Goal: Task Accomplishment & Management: Manage account settings

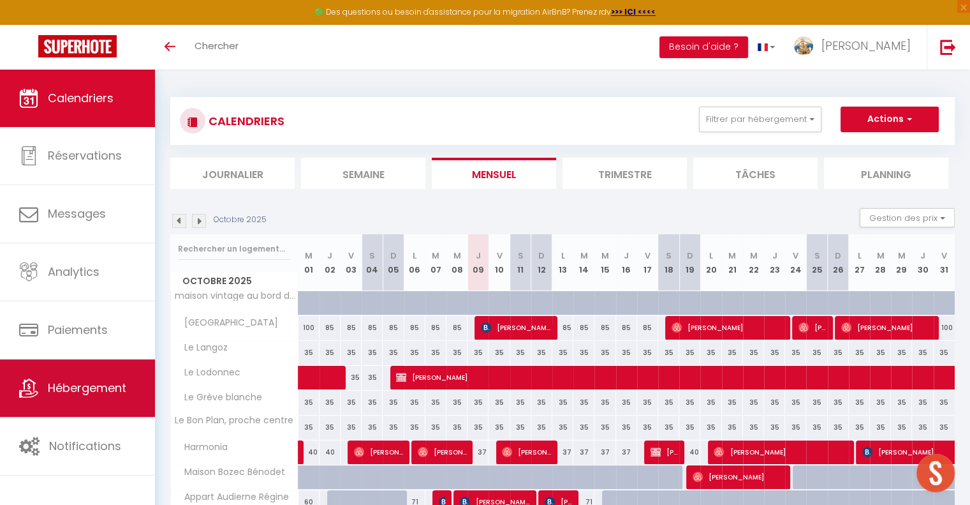
click at [79, 385] on span "Hébergement" at bounding box center [87, 388] width 78 height 16
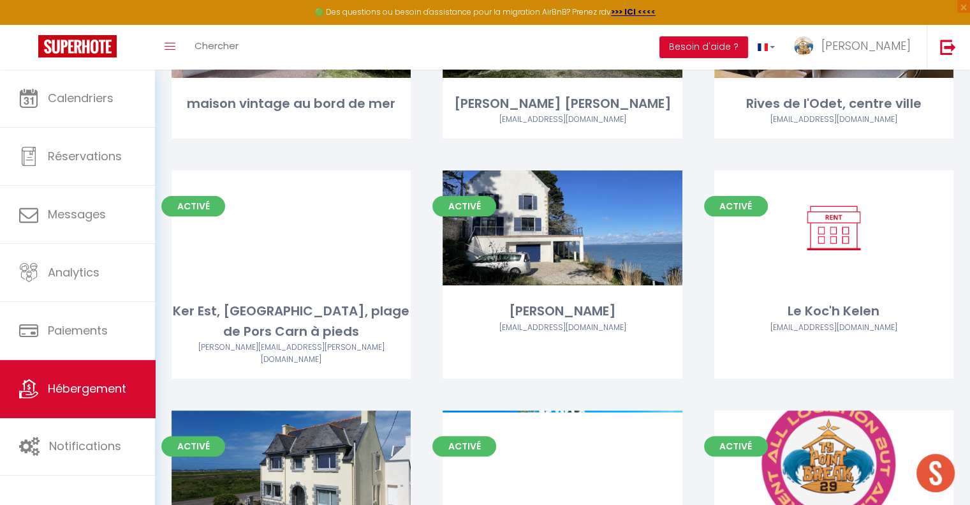
scroll to position [309, 0]
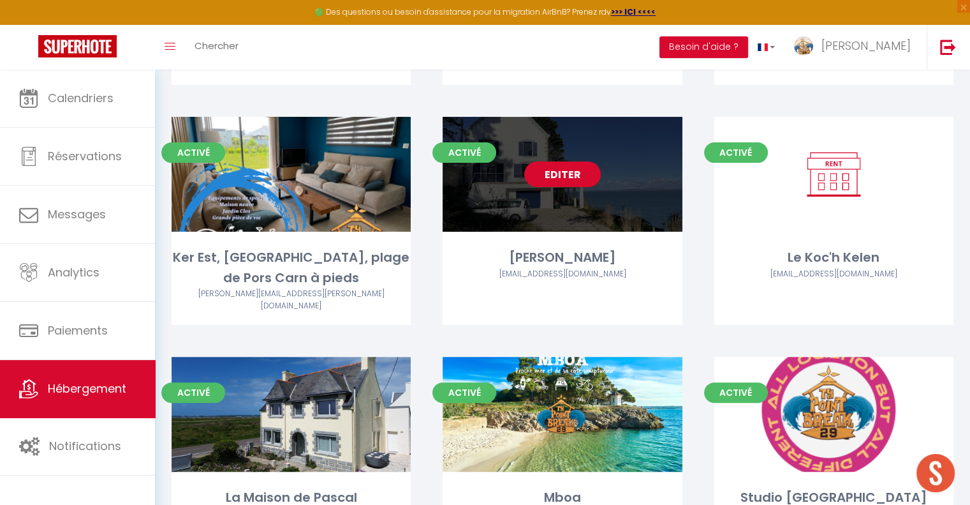
click at [562, 169] on link "Editer" at bounding box center [562, 174] width 77 height 26
click at [575, 164] on link "Editer" at bounding box center [562, 174] width 77 height 26
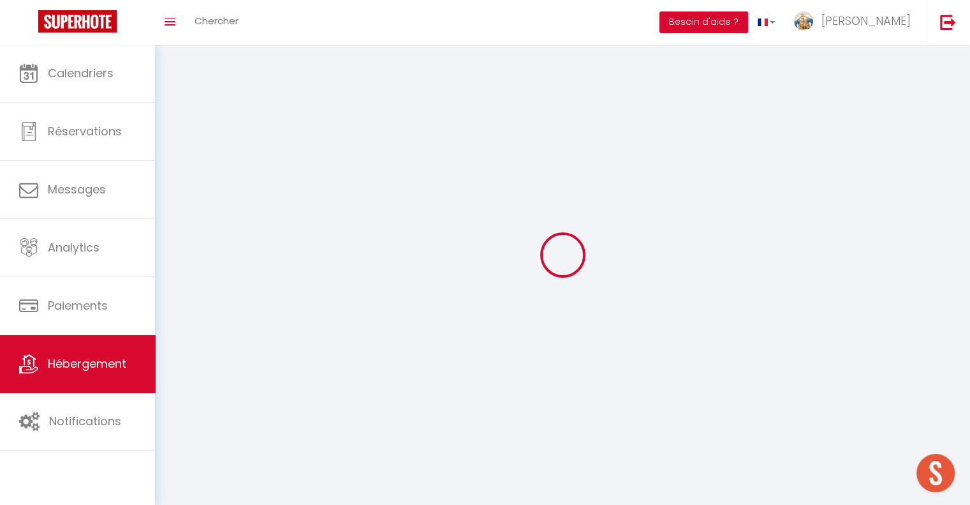
select select
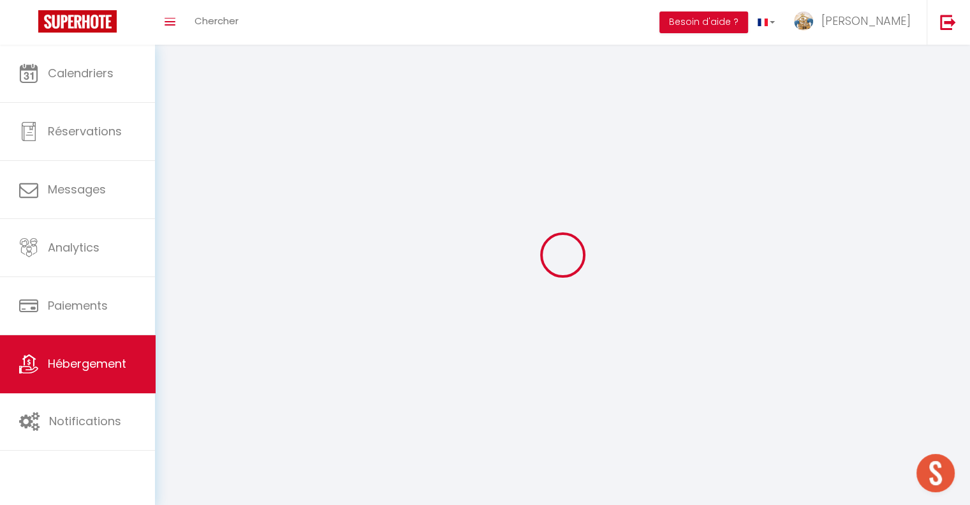
select select
checkbox input "false"
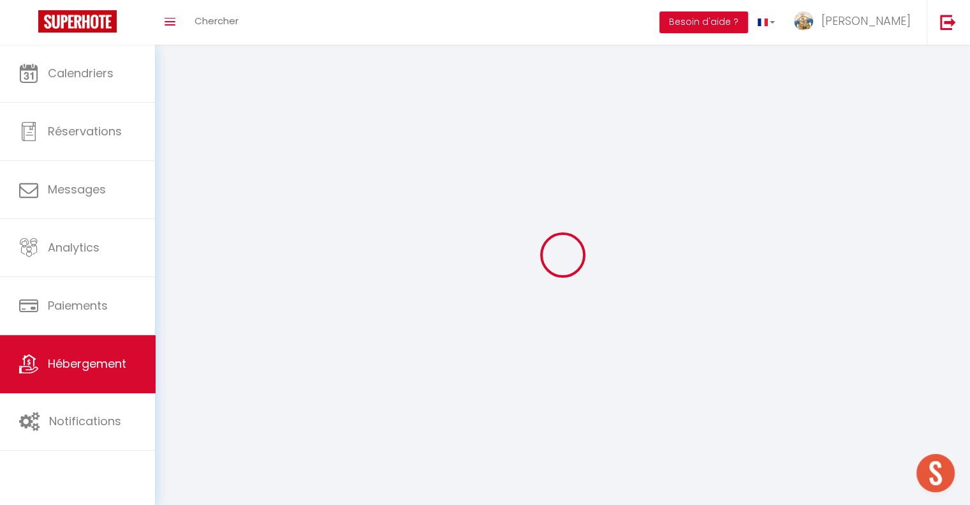
checkbox input "false"
select select
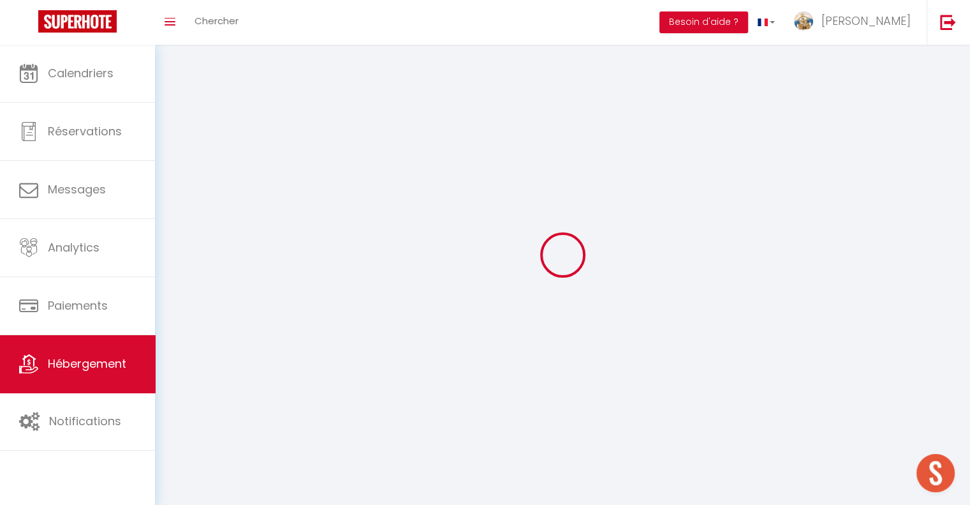
select select
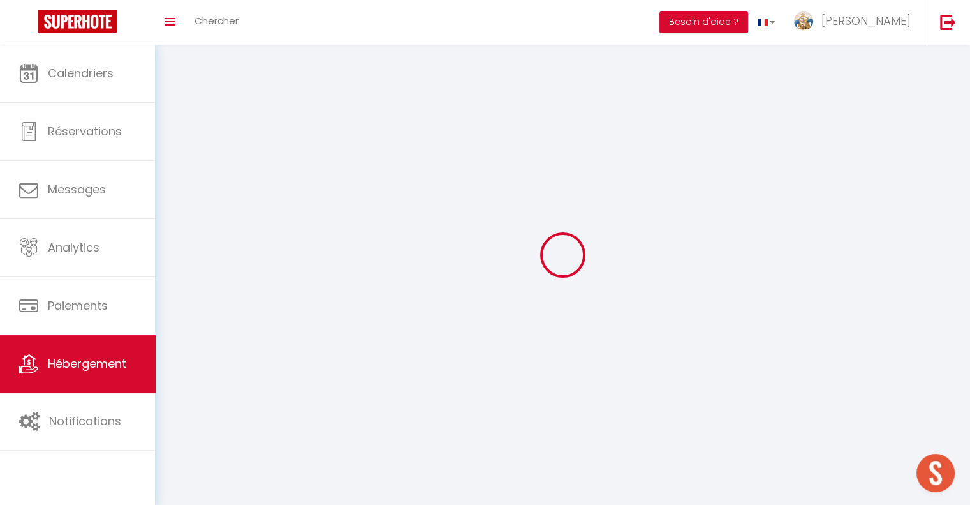
checkbox input "false"
select select
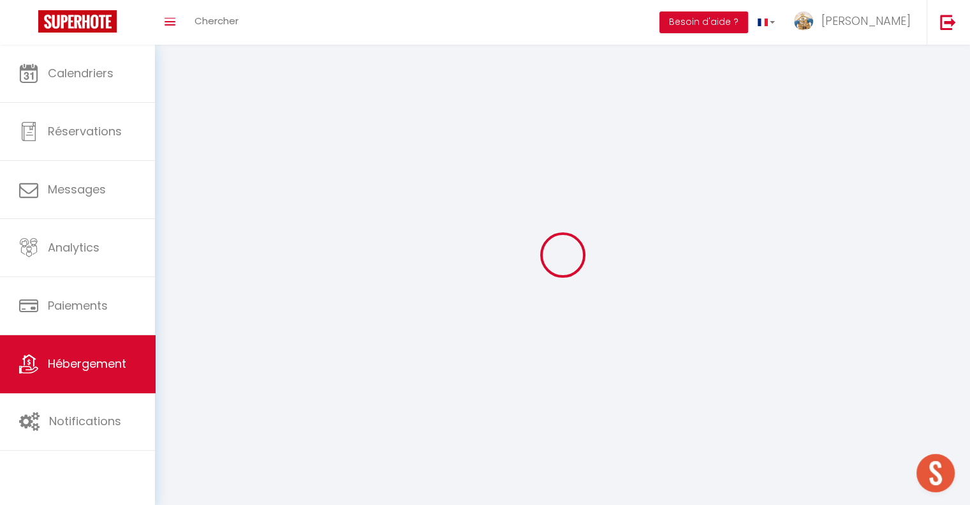
select select
select select "28"
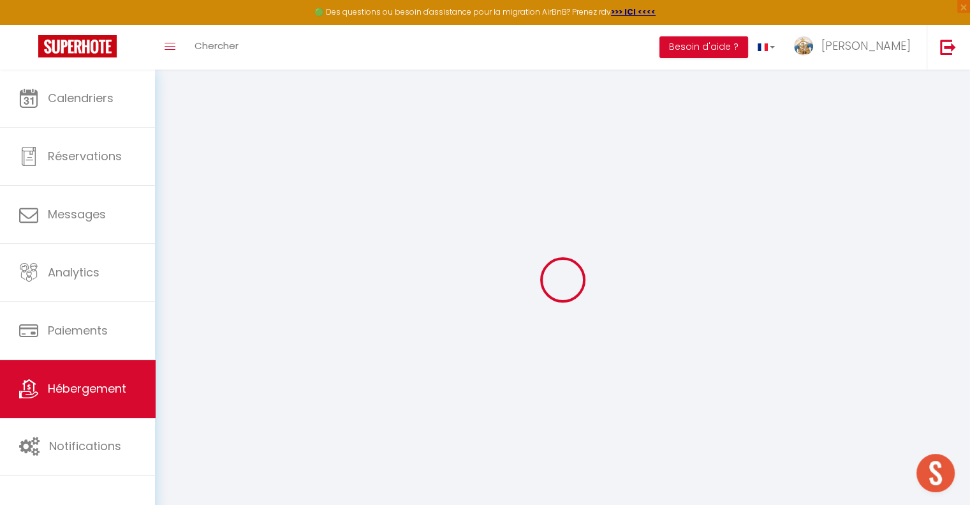
select select
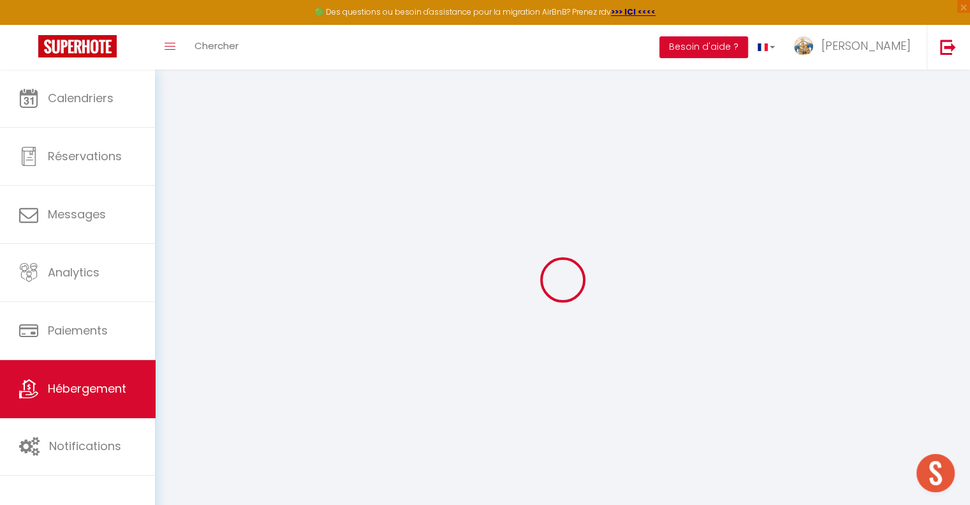
select select
checkbox input "false"
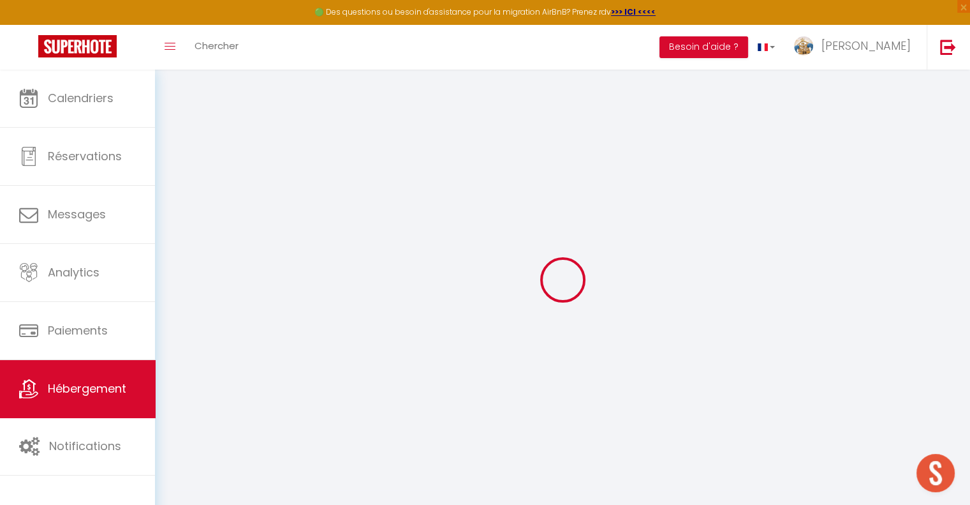
select select
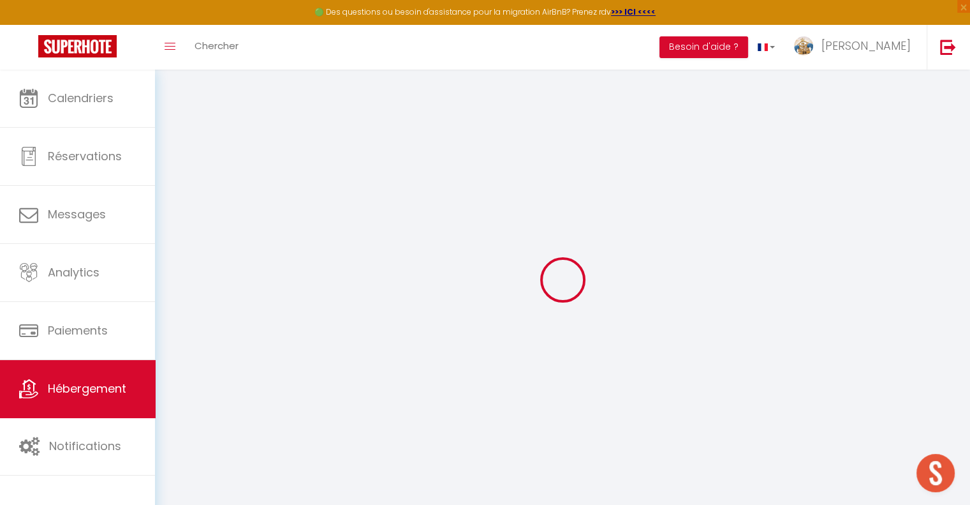
select select
checkbox input "false"
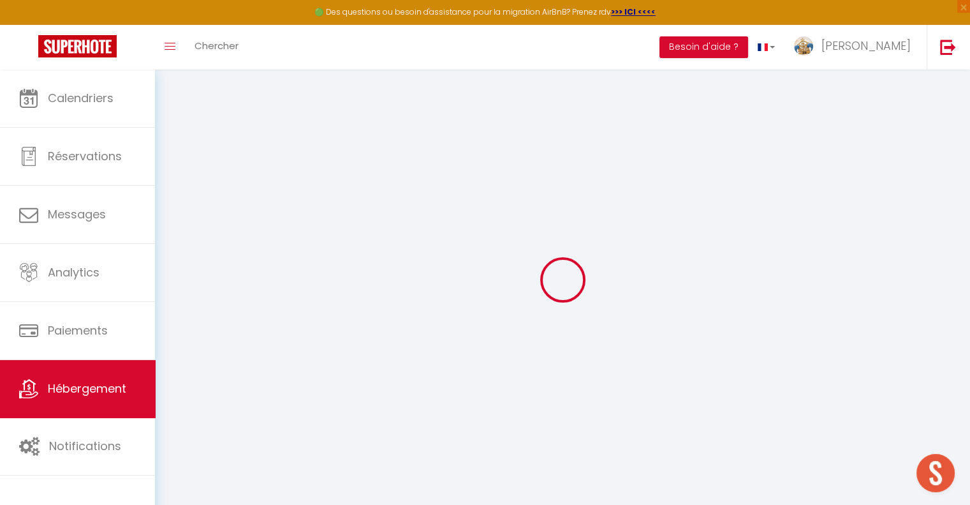
checkbox input "false"
select select
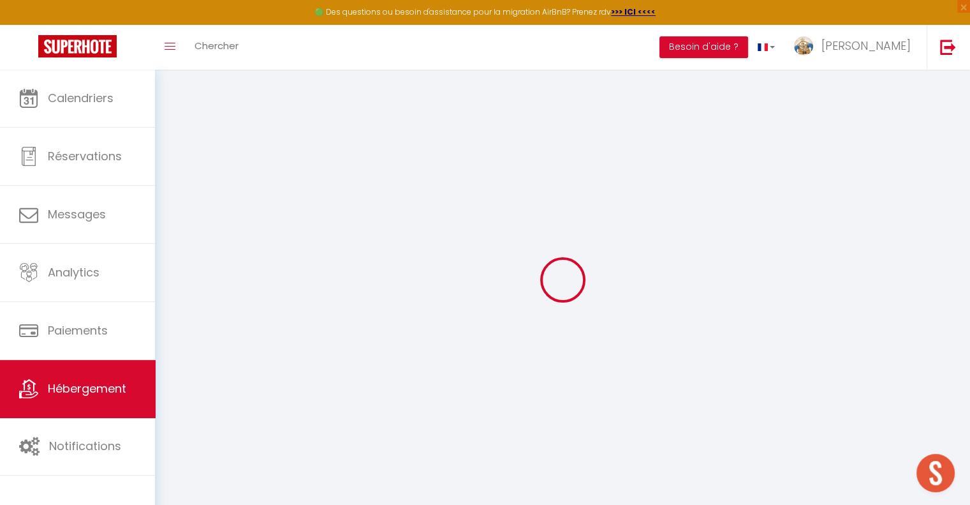
select select
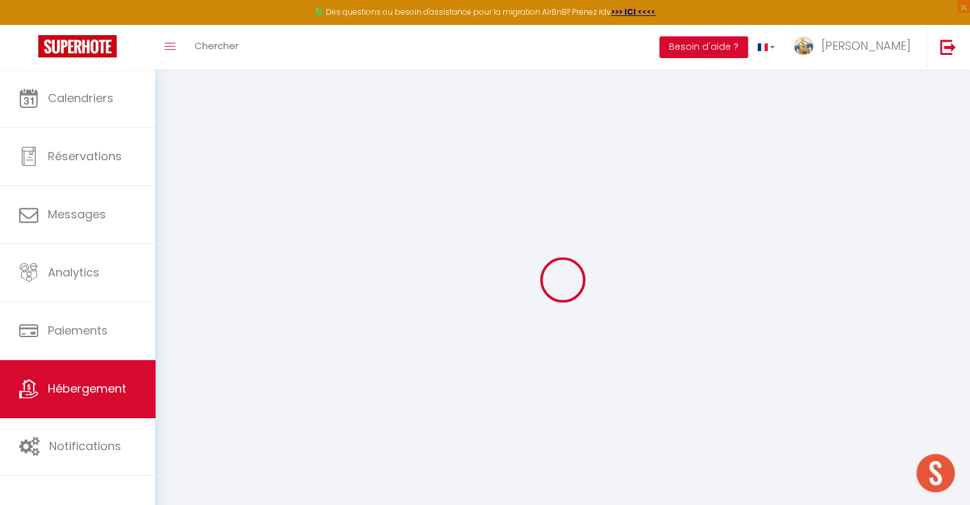
checkbox input "false"
select select
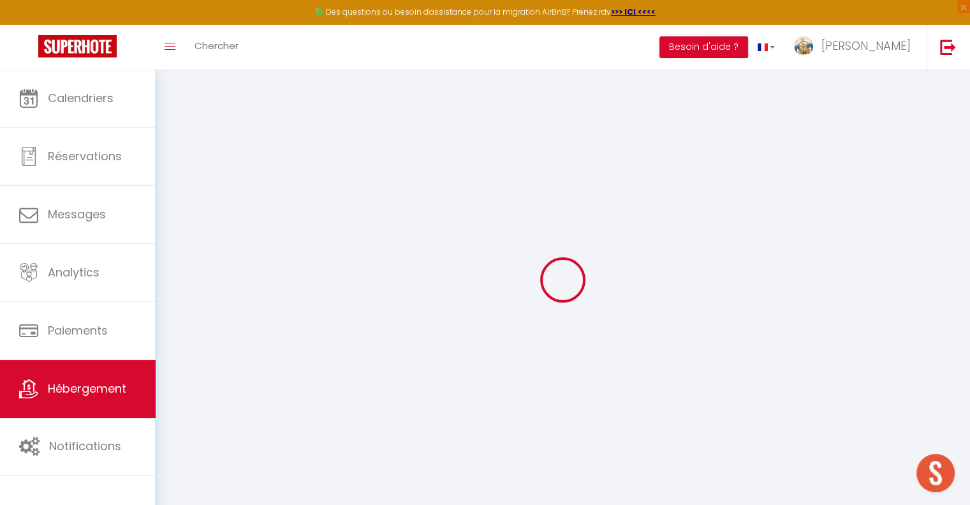
select select
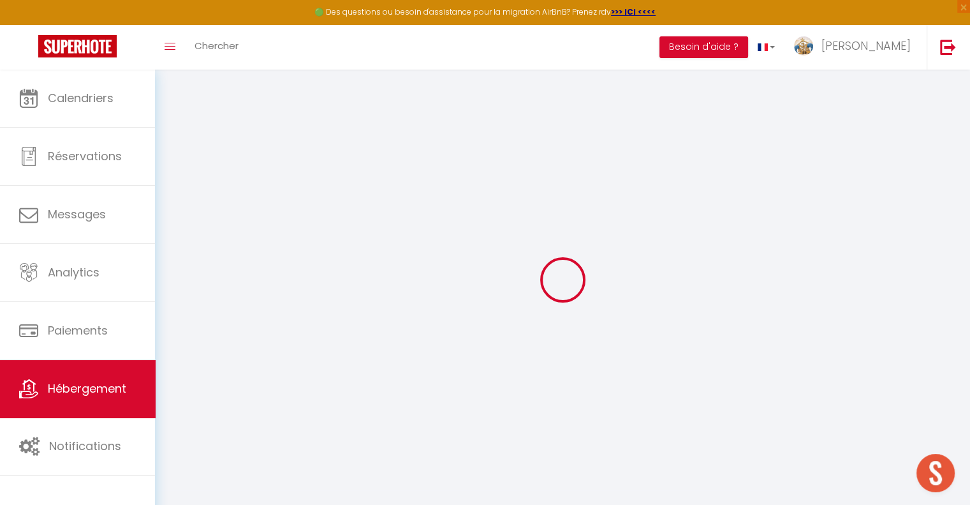
select select
checkbox input "false"
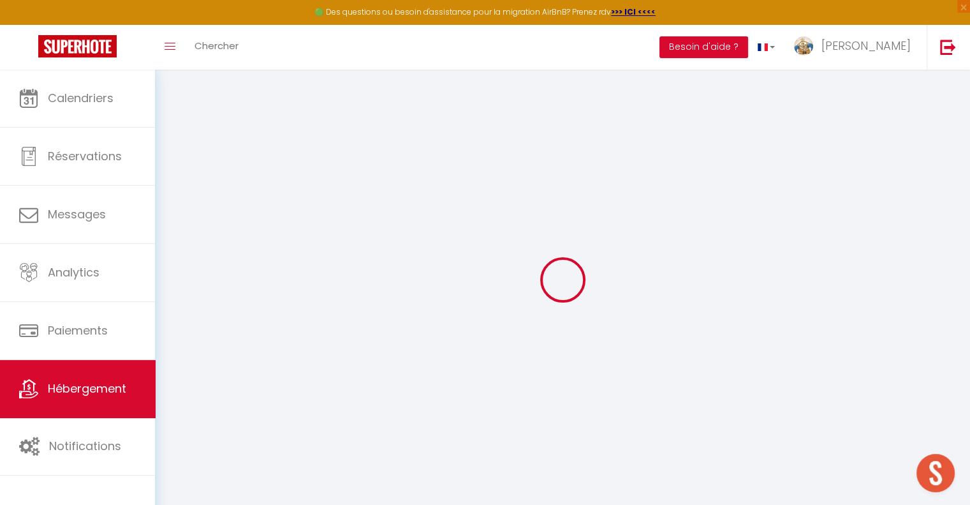
checkbox input "false"
select select
type input "[PERSON_NAME]"
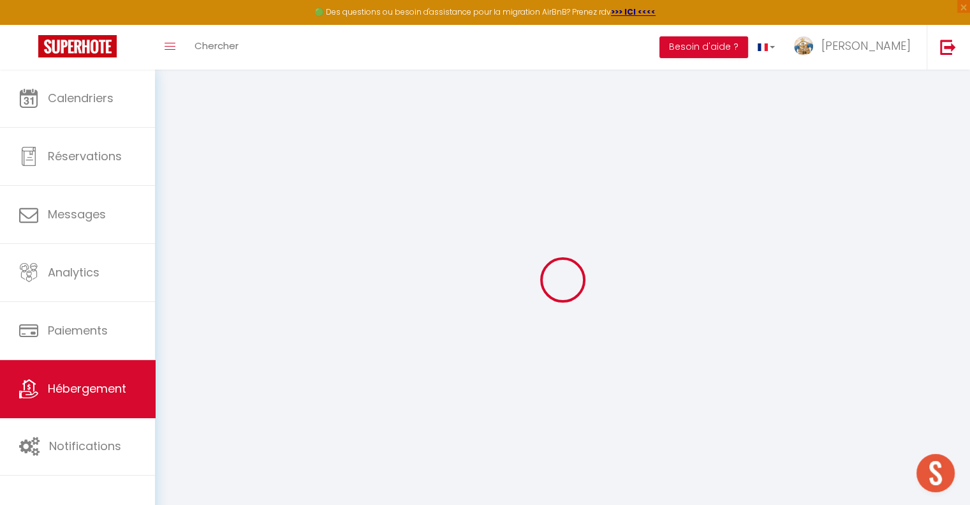
type input "troubnikoff"
type input "douarnenez"
select select "16"
select select "9"
select select "6"
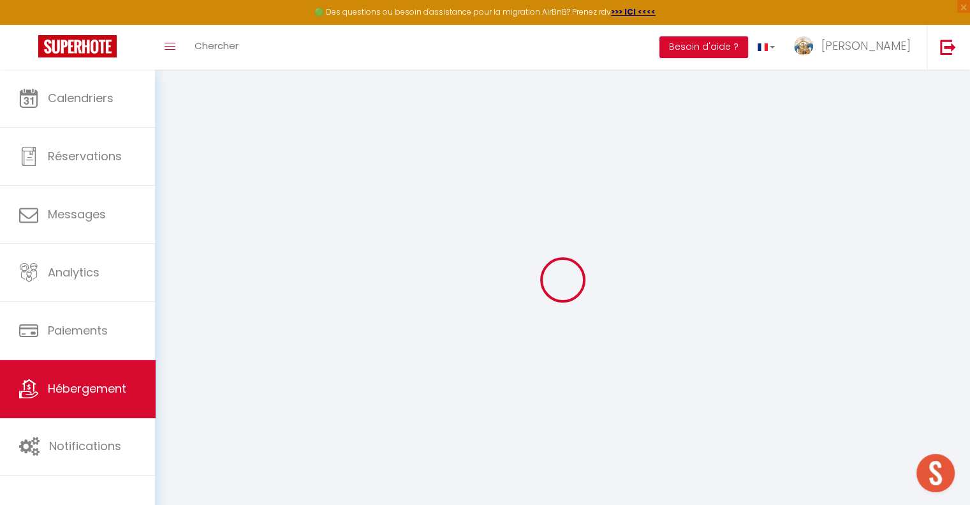
type input "400"
type input "330"
type input "5.50"
type input "2000"
select select
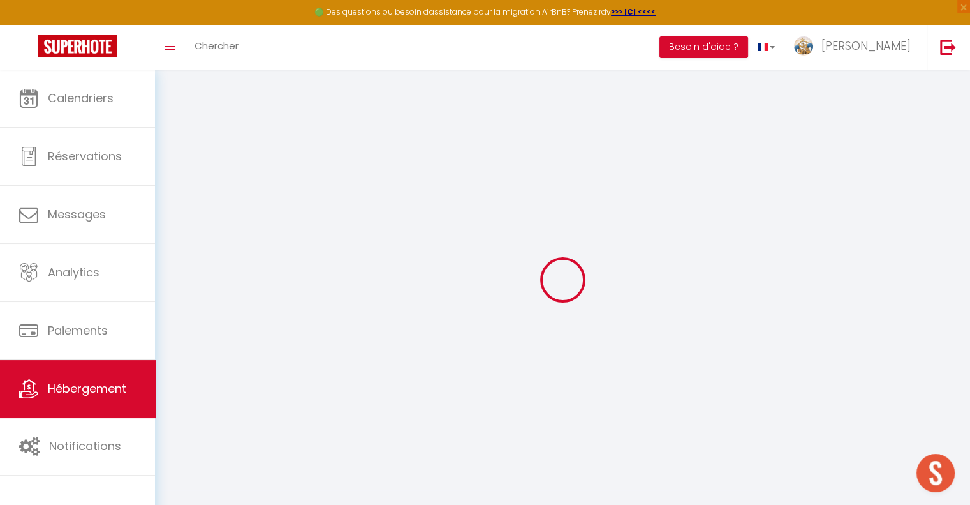
select select
type input "48 rtes des roches blanches"
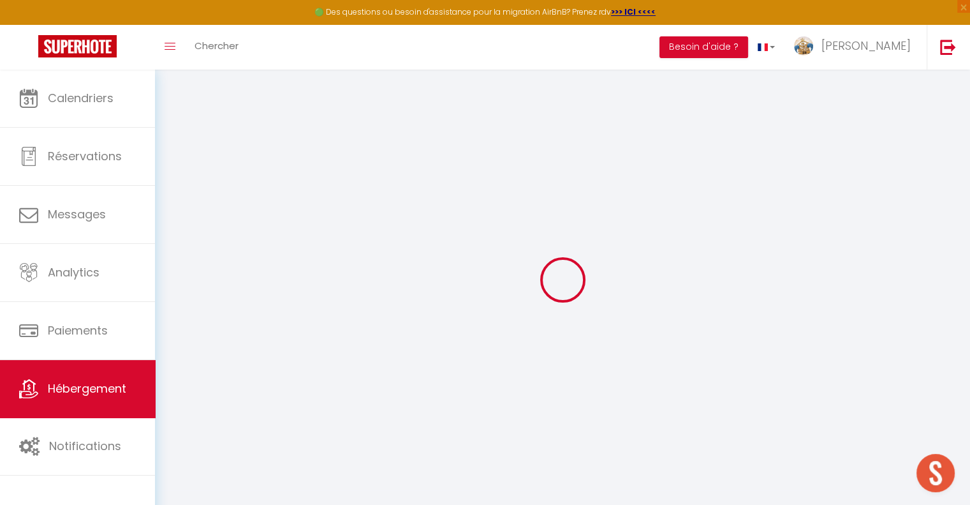
type input "29100"
type input "douarnenez"
type input "[EMAIL_ADDRESS][DOMAIN_NAME]"
select select
checkbox input "false"
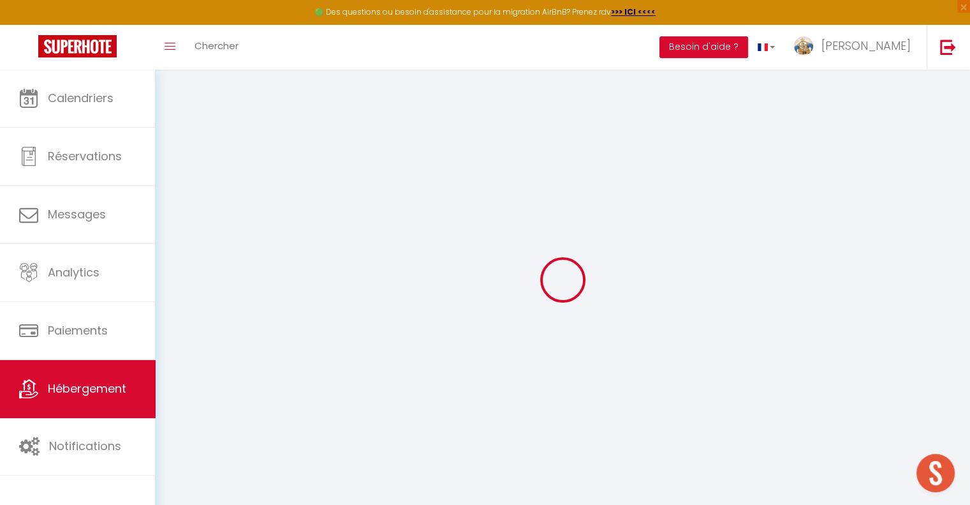
checkbox input "false"
type input "0"
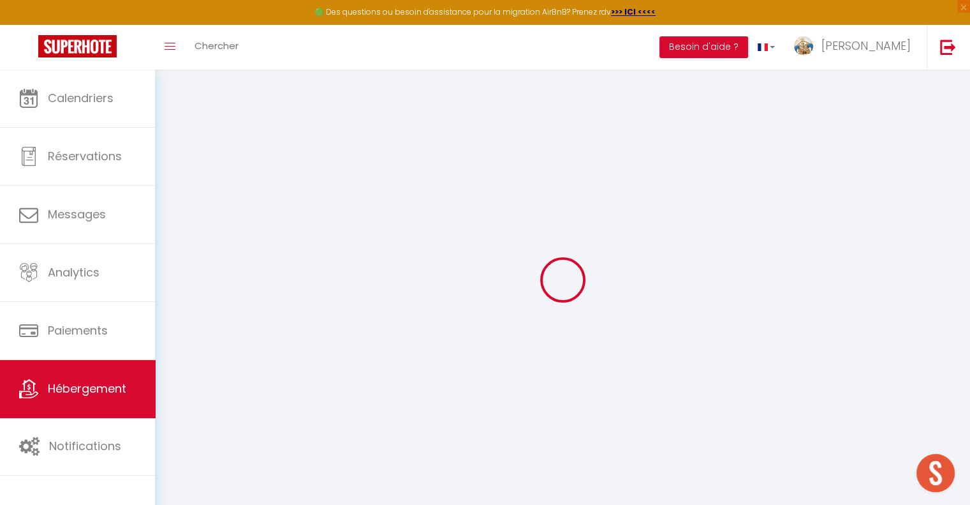
select select
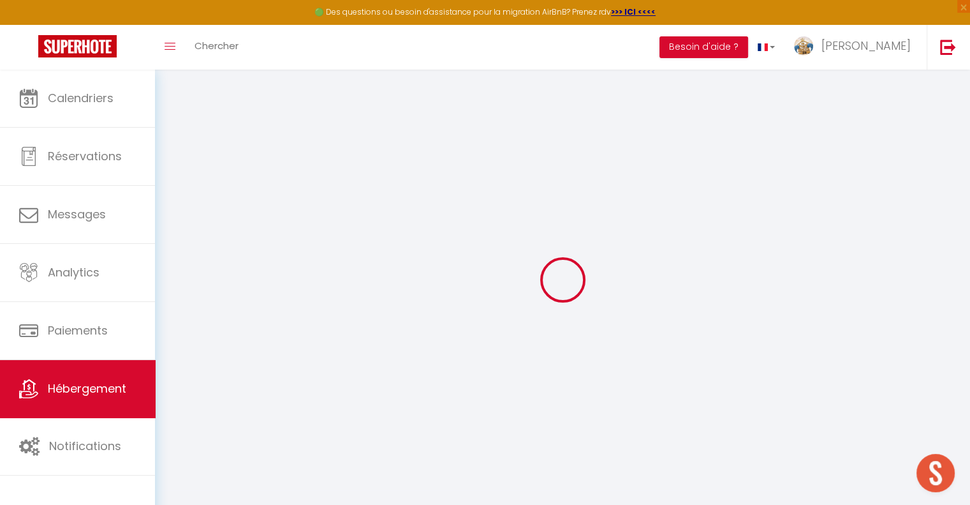
select select
checkbox input "false"
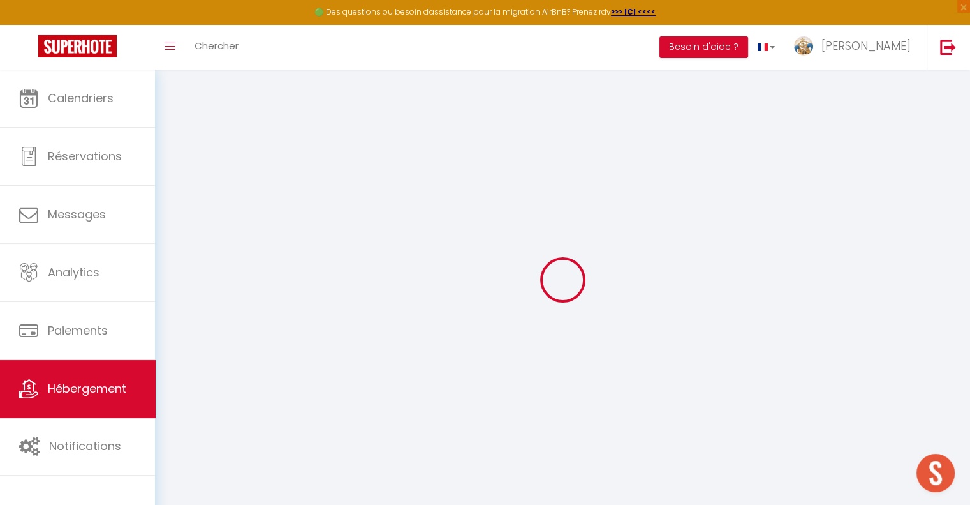
select select
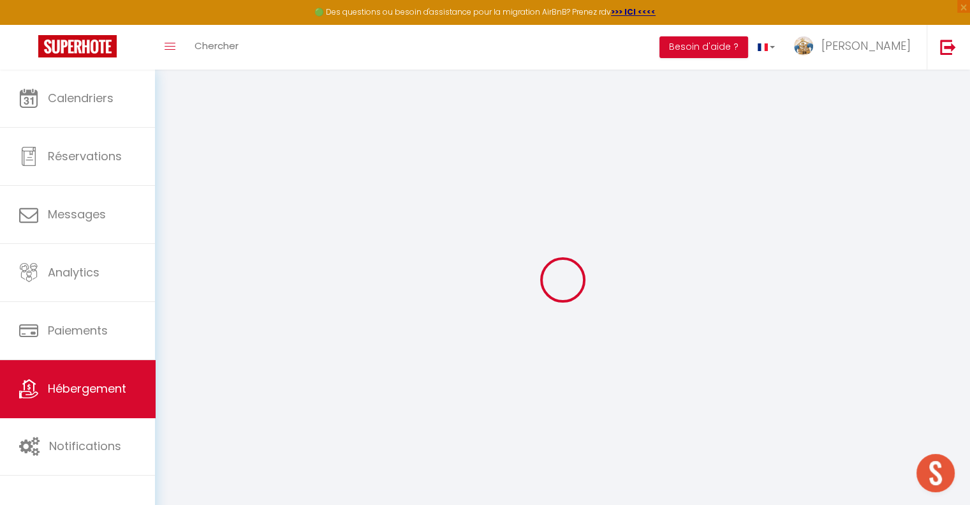
select select
checkbox input "false"
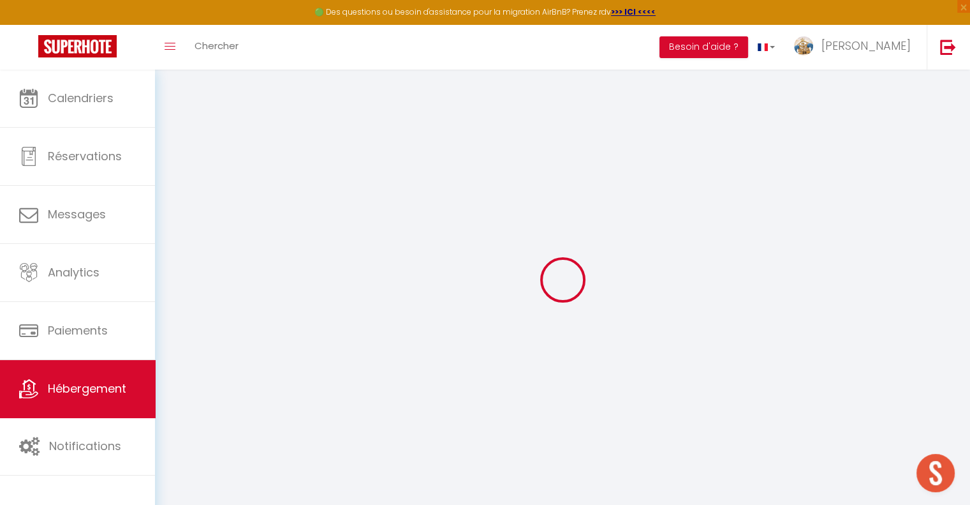
select select
checkbox input "false"
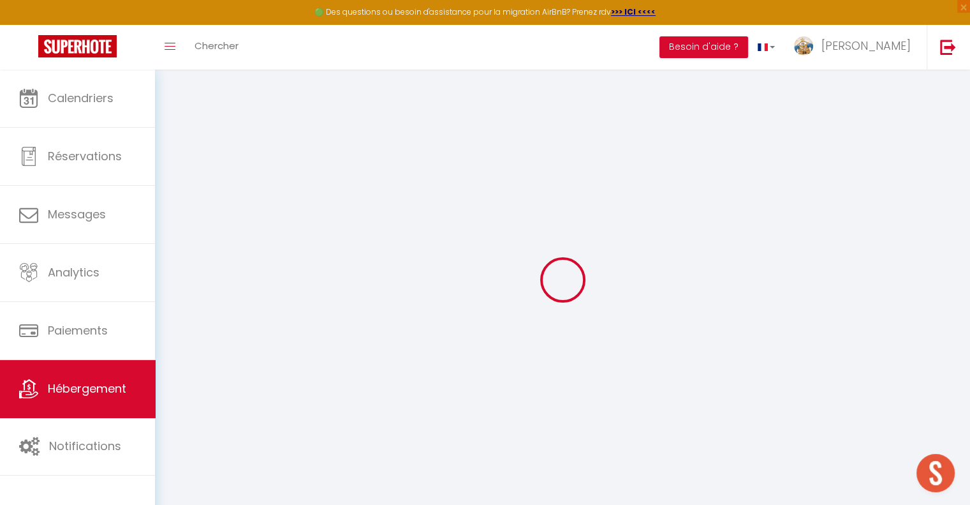
select select "17:00"
select select "23:45"
select select "10:00"
select select "45"
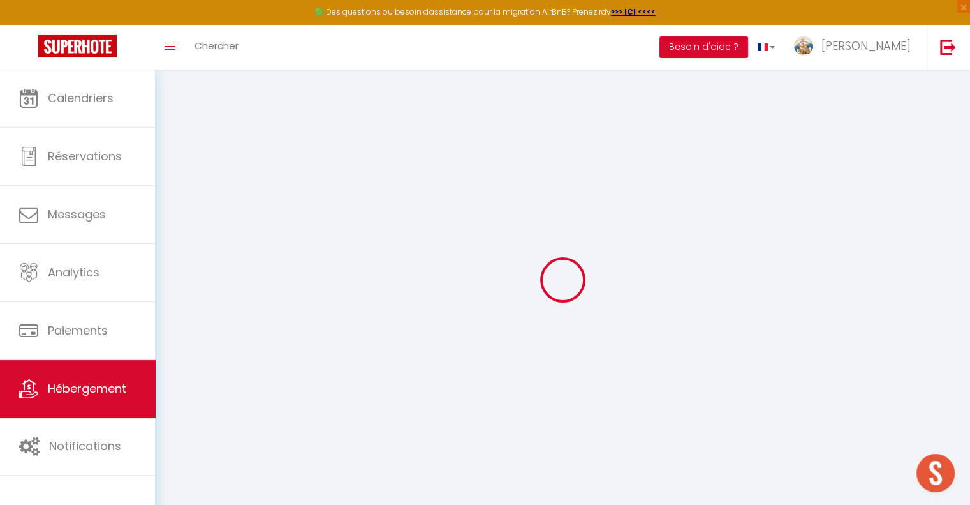
select select
checkbox input "false"
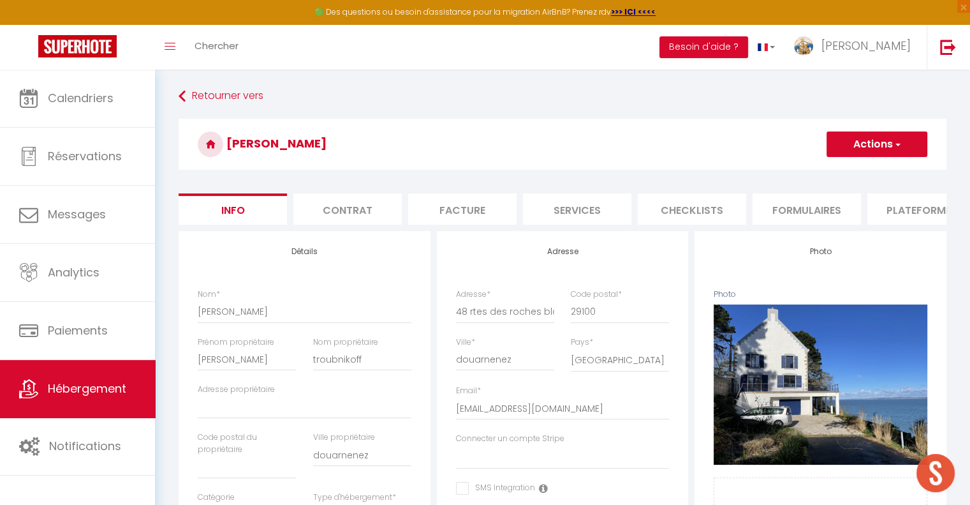
select select
checkbox input "false"
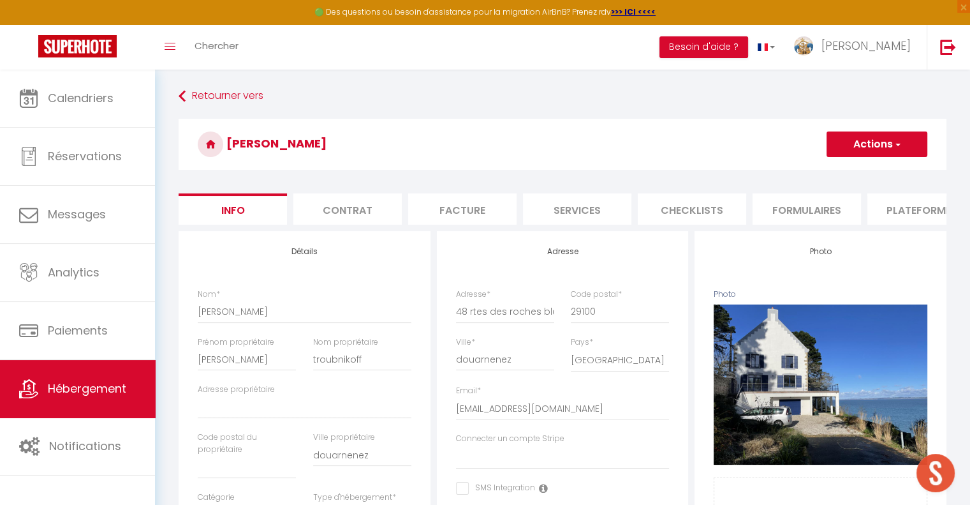
select select
checkbox input "false"
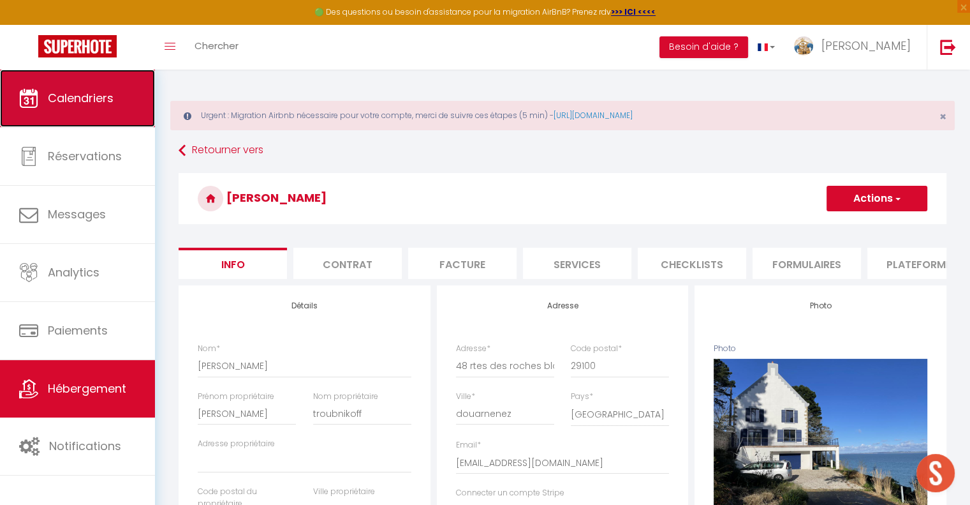
click at [106, 94] on span "Calendriers" at bounding box center [81, 98] width 66 height 16
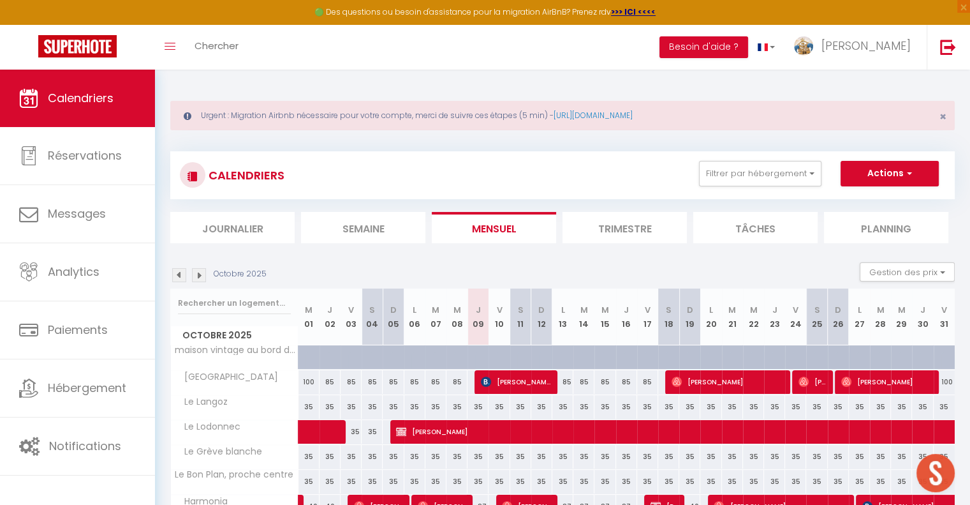
scroll to position [191, 0]
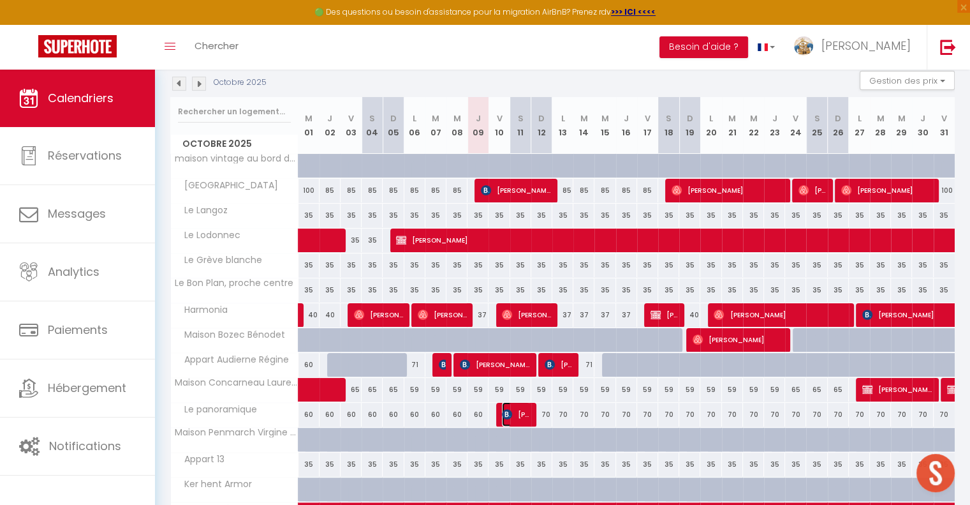
click at [515, 413] on span "[PERSON_NAME]" at bounding box center [516, 414] width 28 height 24
select select "OK"
select select "0"
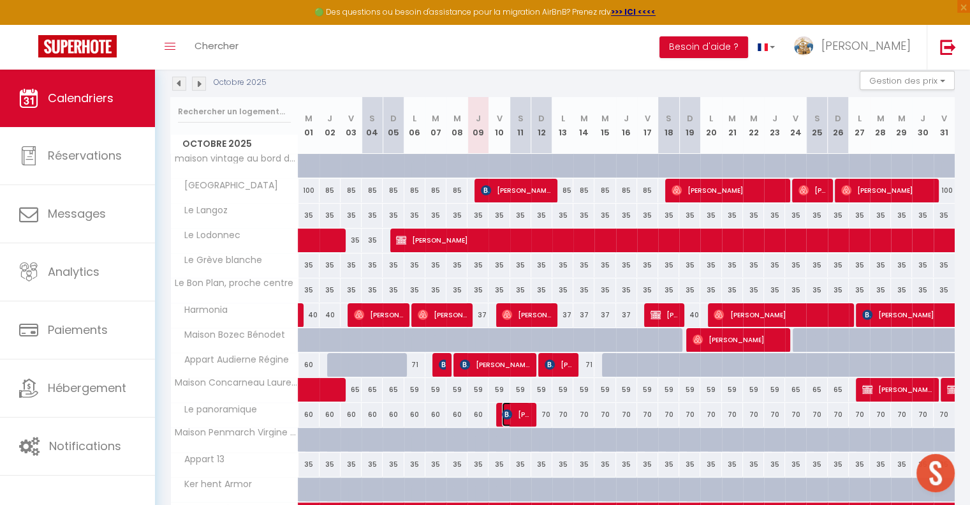
select select "1"
select select
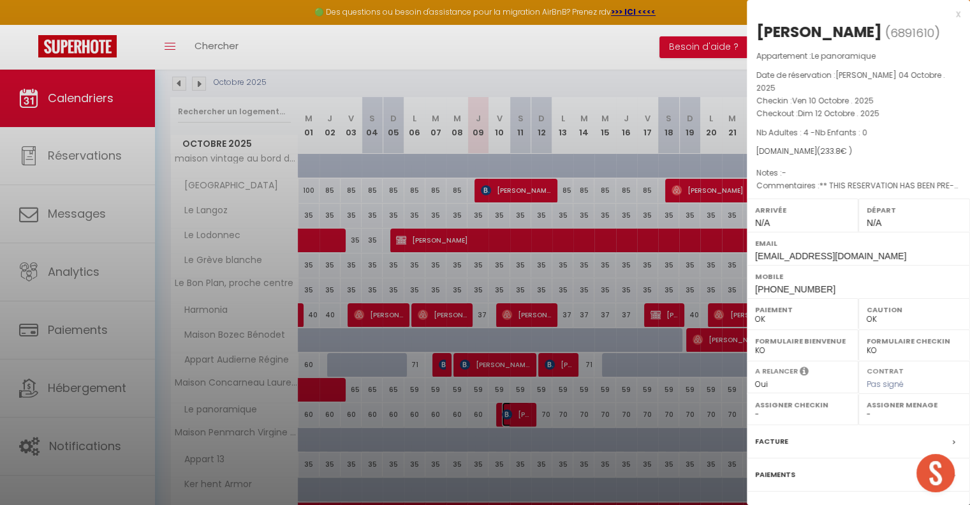
select select "47247"
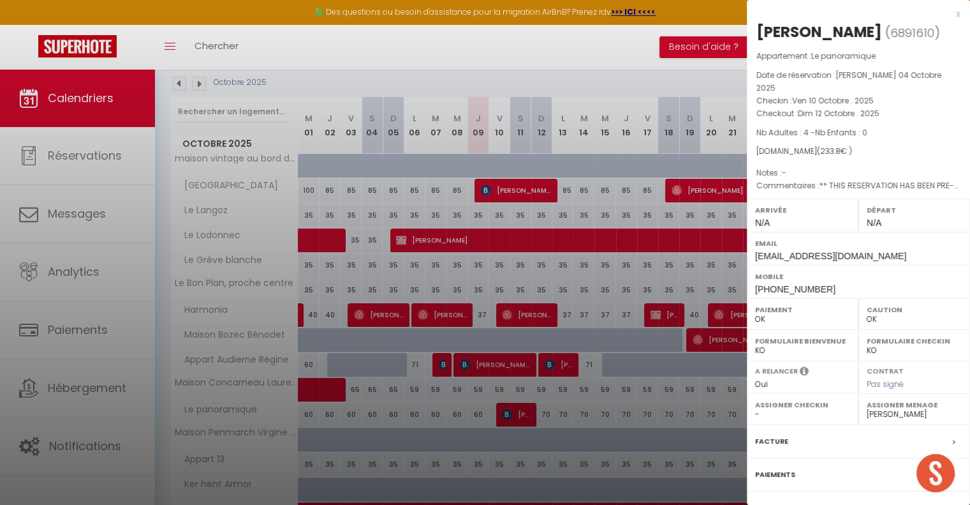
click at [68, 235] on div at bounding box center [485, 252] width 970 height 505
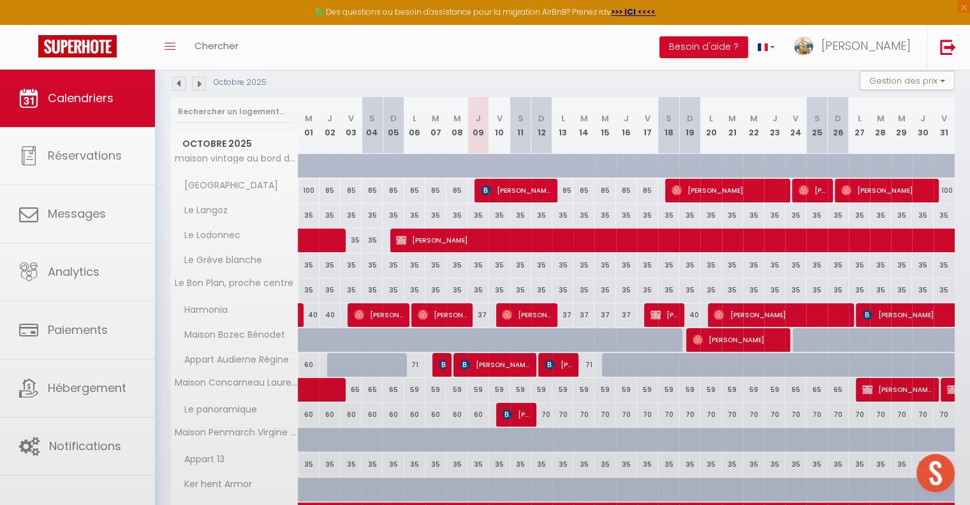
click at [68, 216] on div at bounding box center [485, 252] width 970 height 505
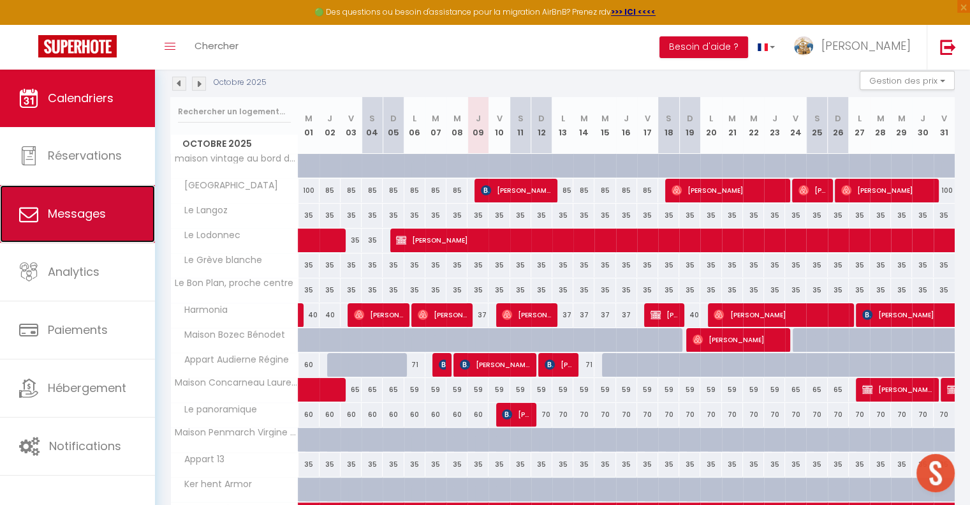
click at [82, 204] on link "Messages" at bounding box center [77, 213] width 155 height 57
select select "message"
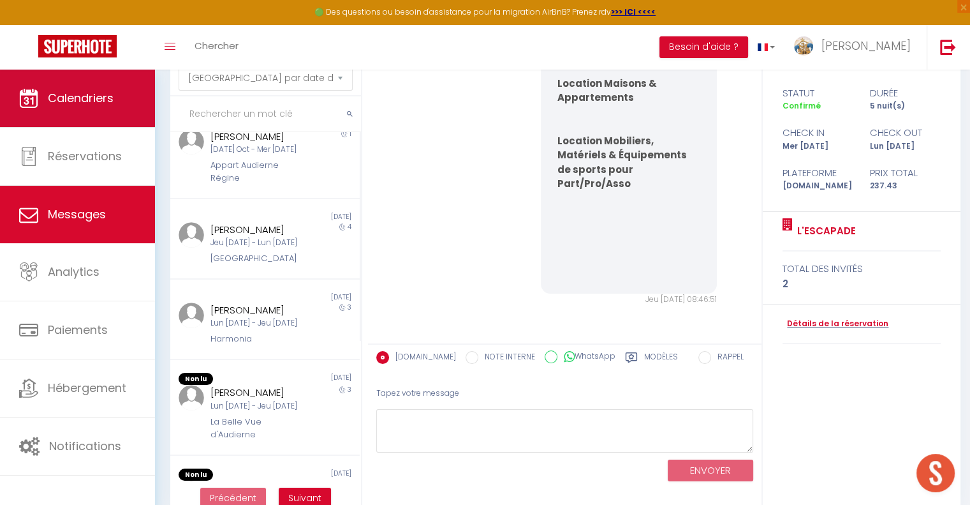
scroll to position [30, 0]
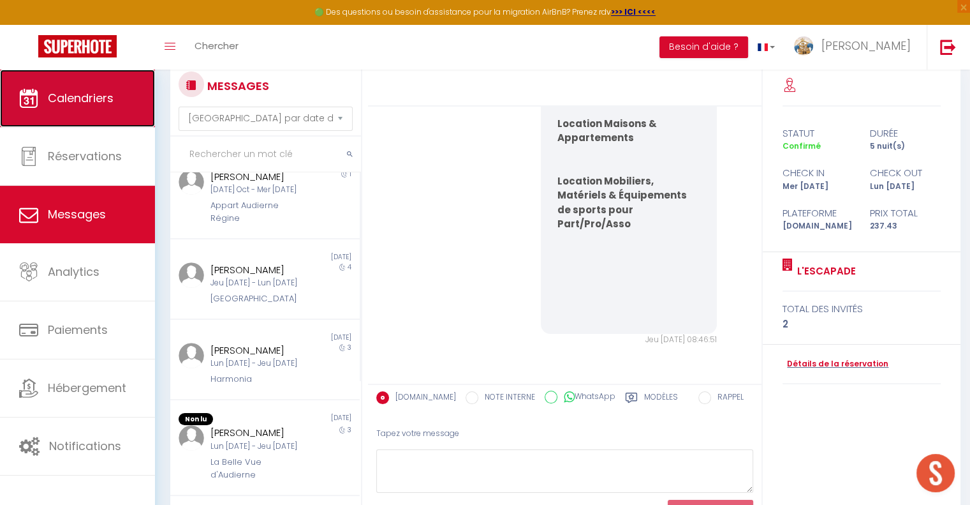
click at [68, 100] on span "Calendriers" at bounding box center [81, 98] width 66 height 16
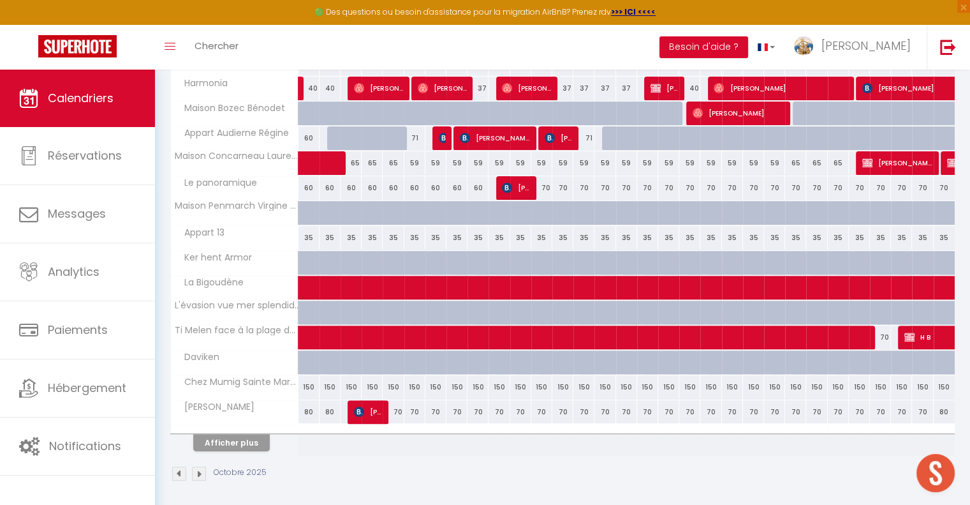
scroll to position [418, 0]
